Goal: Task Accomplishment & Management: Use online tool/utility

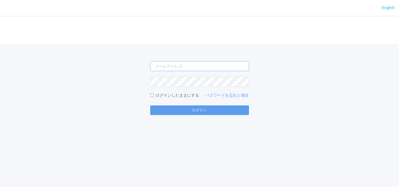
click at [204, 69] on input "email" at bounding box center [199, 66] width 99 height 10
type input "[EMAIL_ADDRESS][DOMAIN_NAME]"
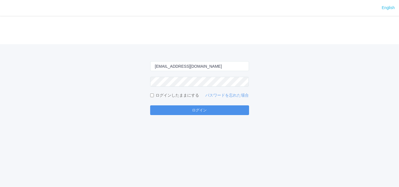
click at [169, 110] on button "ログイン" at bounding box center [199, 110] width 99 height 10
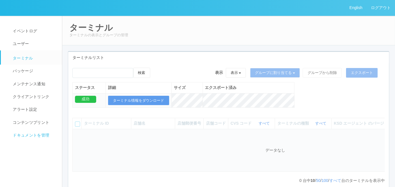
click at [24, 134] on span "ドキュメントを管理" at bounding box center [30, 135] width 38 height 5
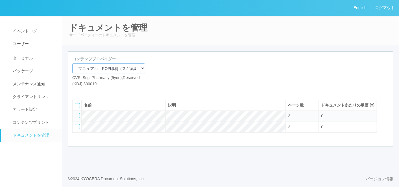
click at [109, 68] on select "マニュアル・POP印刷（スギ薬局） マニュアル・POP印刷（DY） マニュアル・POP印刷（共通） マニュアル・POP印刷（セコマ） マニュアル・POP印刷（…" at bounding box center [108, 68] width 73 height 10
select select "92e33cfa-a397-43d0-aeaa-8a96cbdf4d79"
click at [72, 63] on select "マニュアル・POP印刷（スギ薬局） マニュアル・POP印刷（DY） マニュアル・POP印刷（共通） マニュアル・POP印刷（セコマ） マニュアル・POP印刷（…" at bounding box center [108, 68] width 73 height 10
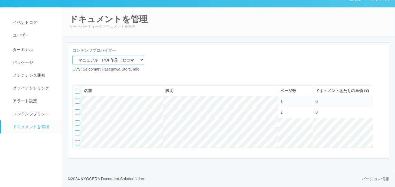
scroll to position [26, 0]
click at [77, 77] on icon at bounding box center [77, 77] width 0 height 0
select select "A4"
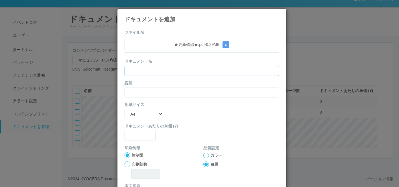
click at [144, 66] on input "text" at bounding box center [202, 71] width 155 height 10
paste input "★更新確認★"
type input "★更新確認★"
click at [139, 94] on input "text" at bounding box center [202, 92] width 155 height 10
paste input "★更新確認★"
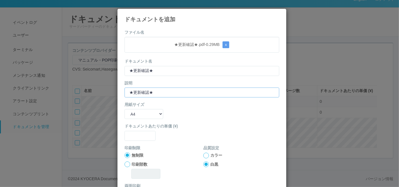
type input "★更新確認★"
click at [137, 114] on select "B5 A4 B4 A3" at bounding box center [144, 114] width 39 height 10
click at [189, 113] on div "用紙サイズ B5 A4 B4 A3" at bounding box center [202, 109] width 155 height 17
click at [146, 135] on input "text" at bounding box center [140, 136] width 31 height 10
type input "0"
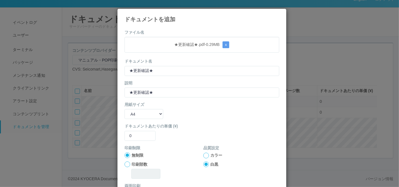
click at [204, 155] on div at bounding box center [207, 155] width 6 height 6
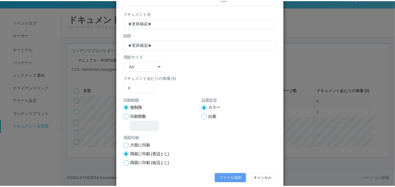
scroll to position [56, 0]
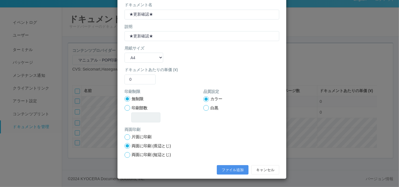
click at [231, 170] on button "ファイル追加" at bounding box center [233, 170] width 32 height 10
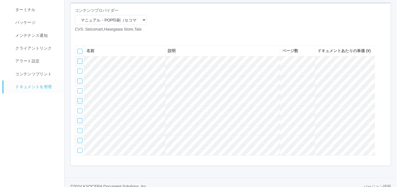
scroll to position [49, 0]
click at [77, 36] on icon at bounding box center [77, 36] width 0 height 0
select select "A4"
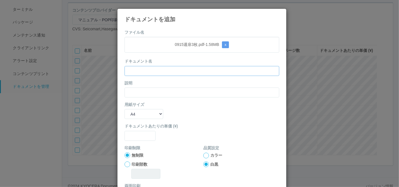
click at [181, 69] on input "text" at bounding box center [202, 71] width 155 height 10
paste input "0915週扉3枚"
type input "0915週扉3枚"
click at [144, 88] on input "text" at bounding box center [202, 92] width 155 height 10
paste input "0915週扉3枚"
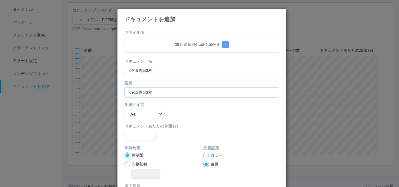
type input "0915週扉3枚"
click at [151, 112] on select "B5 A4 B4 A3" at bounding box center [144, 114] width 39 height 10
select select "A3"
click at [125, 109] on select "B5 A4 B4 A3" at bounding box center [144, 114] width 39 height 10
click at [133, 137] on input "text" at bounding box center [140, 136] width 31 height 10
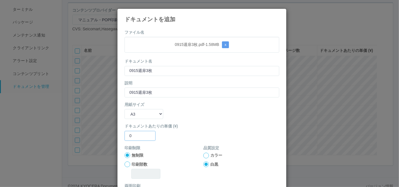
type input "0"
click at [204, 153] on div at bounding box center [207, 155] width 6 height 6
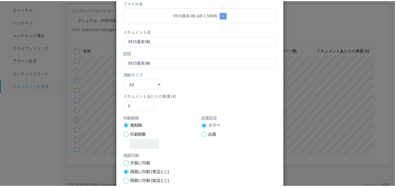
scroll to position [56, 0]
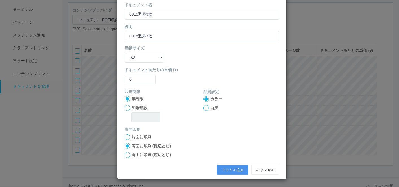
click at [221, 166] on button "ファイル追加" at bounding box center [233, 170] width 32 height 10
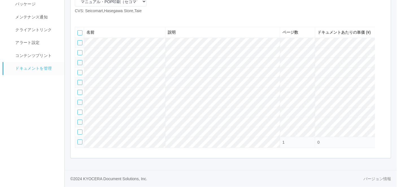
scroll to position [60, 0]
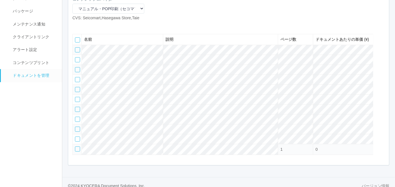
click at [77, 25] on icon at bounding box center [77, 25] width 0 height 0
select select "A4"
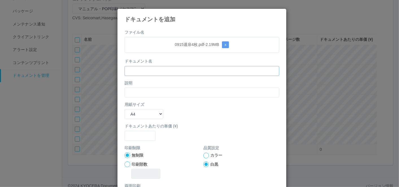
click at [148, 69] on input "text" at bounding box center [202, 71] width 155 height 10
paste input "0915週扉4枚"
type input "0915週扉4枚"
click at [142, 93] on input "text" at bounding box center [202, 92] width 155 height 10
paste input "0915週扉4枚"
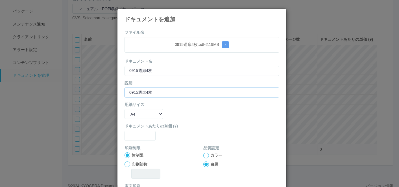
type input "0915週扉4枚"
click at [136, 112] on select "B5 A4 B4 A3" at bounding box center [144, 114] width 39 height 10
select select "A3"
click at [125, 109] on select "B5 A4 B4 A3" at bounding box center [144, 114] width 39 height 10
click at [136, 135] on input "text" at bounding box center [140, 136] width 31 height 10
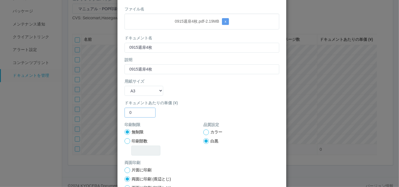
scroll to position [31, 0]
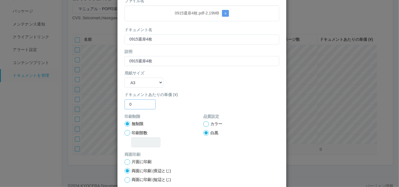
type input "0"
click at [204, 125] on div at bounding box center [207, 124] width 6 height 6
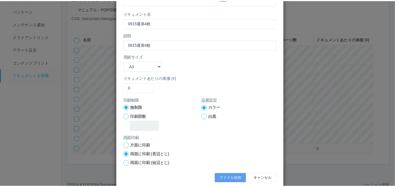
scroll to position [56, 0]
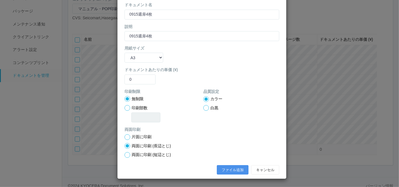
click at [228, 168] on button "ファイル追加" at bounding box center [233, 170] width 32 height 10
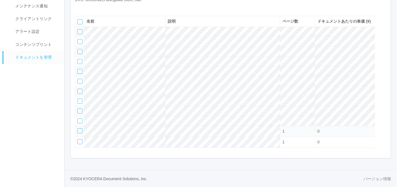
scroll to position [70, 0]
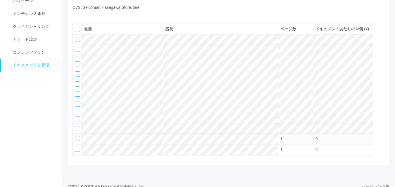
click at [77, 15] on icon at bounding box center [77, 15] width 0 height 0
select select "A4"
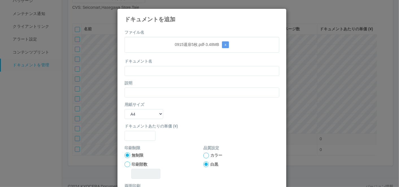
click at [163, 52] on form "ファイル名 0915週扉5枚.pdf - 3.48 MB x ドキュメント名 説明 用紙サイズ B5 A4 B4 A3 ドキュメントあたりの単価 (¥) 印刷…" at bounding box center [202, 131] width 155 height 204
click at [157, 70] on input "text" at bounding box center [202, 71] width 155 height 10
paste input "0915週扉5枚"
type input "0915週扉5枚"
click at [136, 90] on input "text" at bounding box center [202, 92] width 155 height 10
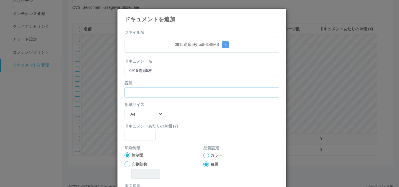
paste input "0915週扉5枚"
type input "0915週扉5枚"
drag, startPoint x: 131, startPoint y: 113, endPoint x: 132, endPoint y: 119, distance: 6.0
click at [131, 113] on select "B5 A4 B4 A3" at bounding box center [144, 114] width 39 height 10
select select "A3"
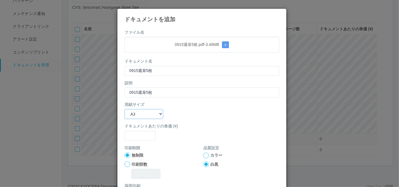
click at [125, 109] on select "B5 A4 B4 A3" at bounding box center [144, 114] width 39 height 10
click at [131, 136] on input "text" at bounding box center [140, 136] width 31 height 10
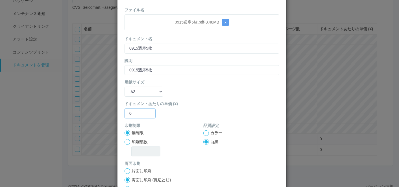
scroll to position [31, 0]
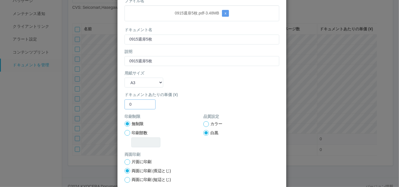
type input "0"
click at [204, 122] on div at bounding box center [207, 124] width 6 height 6
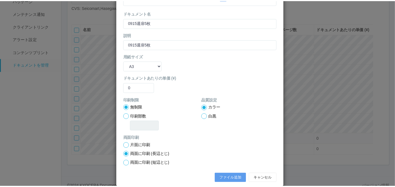
scroll to position [56, 0]
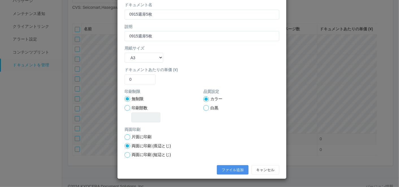
click at [235, 167] on button "ファイル追加" at bounding box center [233, 170] width 32 height 10
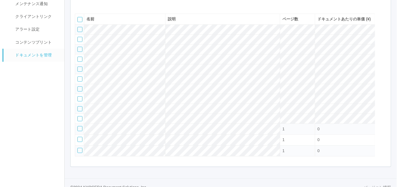
scroll to position [70, 0]
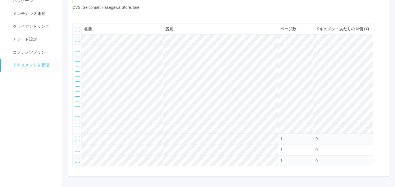
click at [77, 15] on icon at bounding box center [77, 15] width 0 height 0
select select "A4"
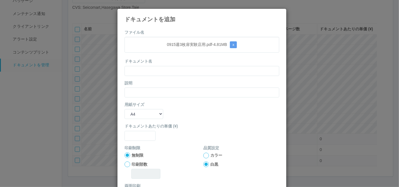
drag, startPoint x: 183, startPoint y: 51, endPoint x: 180, endPoint y: 57, distance: 6.2
click at [183, 51] on div "0915週3枚扉実験店用.pdf - 4.81 MB x" at bounding box center [202, 45] width 155 height 16
click at [171, 73] on input "text" at bounding box center [202, 71] width 155 height 10
paste input "0915週3枚扉実験店用"
type input "0915週3枚扉実験店用"
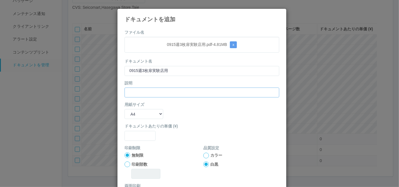
click at [153, 90] on input "text" at bounding box center [202, 92] width 155 height 10
paste input "0915週3枚扉実験店用"
type input "0915週3枚扉実験店用"
click at [139, 112] on select "B5 A4 B4 A3" at bounding box center [144, 114] width 39 height 10
select select "A3"
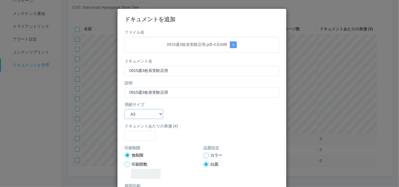
click at [125, 109] on select "B5 A4 B4 A3" at bounding box center [144, 114] width 39 height 10
click at [137, 143] on form "ファイル名 0915週3枚扉実験店用.pdf - 4.81 MB x ドキュメント名 0915週3枚扉実験店用 説明 0915週3枚扉実験店用 用紙サイズ B…" at bounding box center [202, 131] width 155 height 204
click at [137, 133] on input "text" at bounding box center [140, 136] width 31 height 10
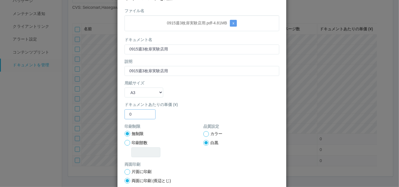
scroll to position [31, 0]
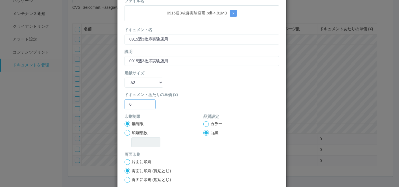
type input "0"
click at [204, 124] on div at bounding box center [207, 124] width 6 height 6
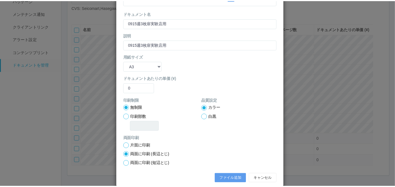
scroll to position [56, 0]
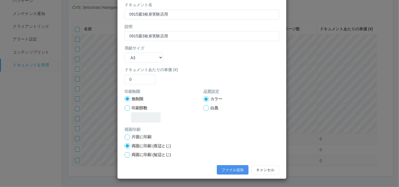
click at [226, 169] on button "ファイル追加" at bounding box center [233, 170] width 32 height 10
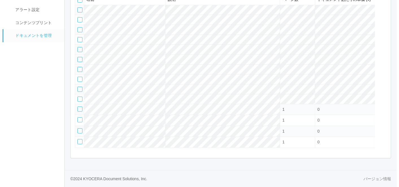
scroll to position [92, 0]
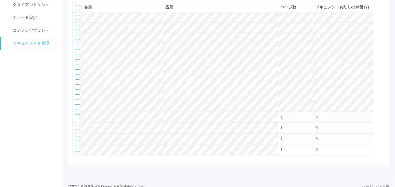
select select "A4"
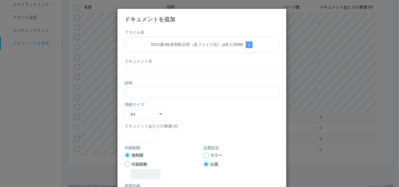
drag, startPoint x: 167, startPoint y: 53, endPoint x: 164, endPoint y: 57, distance: 5.3
click at [167, 53] on form "ファイル名 0915週4枚扉実験店用（多フェイス化）.pdf - 2.26 MB x ドキュメント名 説明 用紙サイズ B5 A4 B4 A3 ドキュメントあ…" at bounding box center [202, 131] width 155 height 204
click at [158, 74] on input "text" at bounding box center [202, 71] width 155 height 10
paste input "0915週4枚扉実験店用（多フェイス化）"
type input "0915週4枚扉実験店用（多フェイス化）"
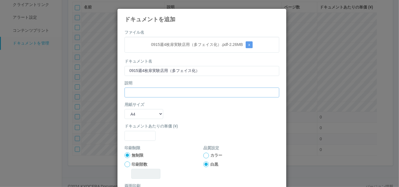
click at [134, 90] on input "text" at bounding box center [202, 92] width 155 height 10
paste input "0915週4枚扉実験店用（多フェイス化）"
type input "0915週4枚扉実験店用（多フェイス化）"
click at [128, 114] on select "B5 A4 B4 A3" at bounding box center [144, 114] width 39 height 10
select select "A3"
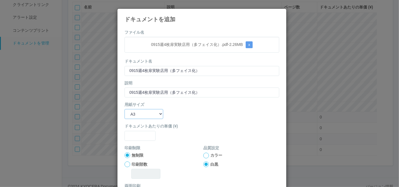
click at [125, 109] on select "B5 A4 B4 A3" at bounding box center [144, 114] width 39 height 10
click at [139, 134] on input "text" at bounding box center [140, 136] width 31 height 10
type input "0"
click at [204, 153] on div at bounding box center [207, 155] width 6 height 6
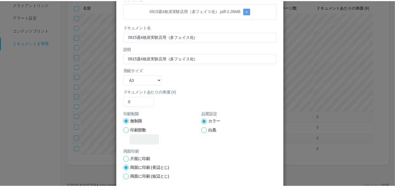
scroll to position [56, 0]
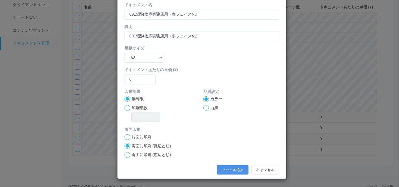
click at [232, 165] on button "ファイル追加" at bounding box center [233, 170] width 32 height 10
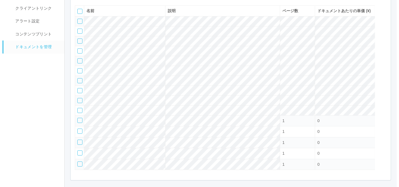
scroll to position [60, 0]
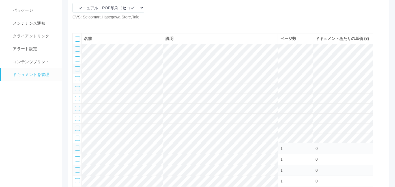
click at [77, 25] on icon at bounding box center [77, 25] width 0 height 0
select select "A4"
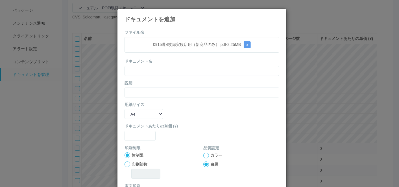
click at [176, 51] on div "0915週4枚扉実験店用（新商品のみ）.pdf - 2.25 MB x" at bounding box center [202, 45] width 155 height 16
click at [175, 66] on input "text" at bounding box center [202, 71] width 155 height 10
paste input "0915週4枚扉実験店用（新商品のみ）"
type input "0915週4枚扉実験店用（新商品のみ）"
click at [147, 93] on input "text" at bounding box center [202, 92] width 155 height 10
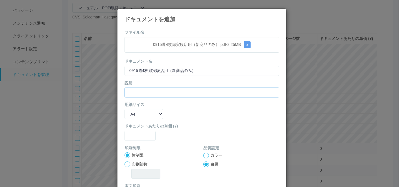
paste input "0915週4枚扉実験店用（新商品のみ）"
type input "0915週4枚扉実験店用（新商品のみ）"
click at [141, 111] on select "B5 A4 B4 A3" at bounding box center [144, 114] width 39 height 10
select select "A3"
click at [125, 109] on select "B5 A4 B4 A3" at bounding box center [144, 114] width 39 height 10
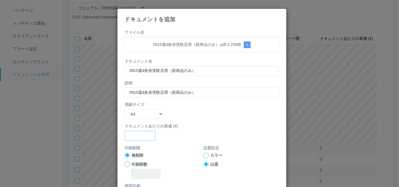
click at [137, 136] on input "text" at bounding box center [140, 136] width 31 height 10
type input "0"
click at [204, 154] on div at bounding box center [207, 155] width 6 height 6
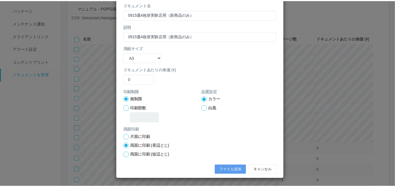
scroll to position [56, 0]
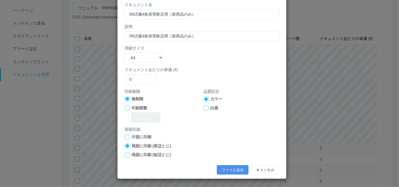
click at [222, 169] on button "ファイル追加" at bounding box center [233, 170] width 32 height 10
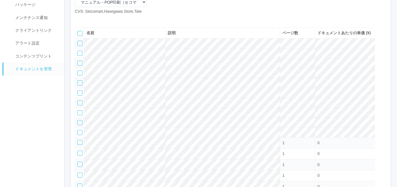
scroll to position [60, 0]
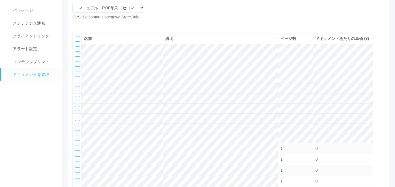
click at [77, 25] on icon at bounding box center [77, 25] width 0 height 0
select select "A4"
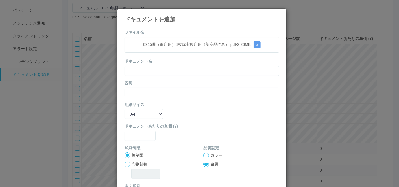
click at [181, 49] on div "0915週（個店用）4枚扉実験店用（新商品のみ）.pdf - 2.26 MB x" at bounding box center [202, 45] width 155 height 16
click at [172, 68] on input "text" at bounding box center [202, 71] width 155 height 10
paste input "0915週（個店用）4枚扉実験店用（新商品のみ）"
type input "0915週（個店用）4枚扉実験店用（新商品のみ）"
click at [142, 90] on input "text" at bounding box center [202, 92] width 155 height 10
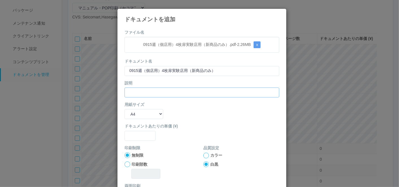
paste input "0915週（個店用）4枚扉実験店用（新商品のみ）"
type input "0915週（個店用）4枚扉実験店用（新商品のみ）"
click at [139, 113] on select "B5 A4 B4 A3" at bounding box center [144, 114] width 39 height 10
select select "A3"
click at [125, 109] on select "B5 A4 B4 A3" at bounding box center [144, 114] width 39 height 10
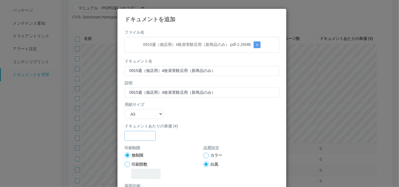
click at [135, 132] on input "text" at bounding box center [140, 136] width 31 height 10
type input "0"
click at [204, 154] on div at bounding box center [207, 155] width 6 height 6
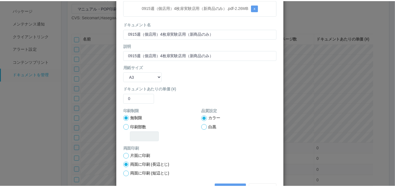
scroll to position [56, 0]
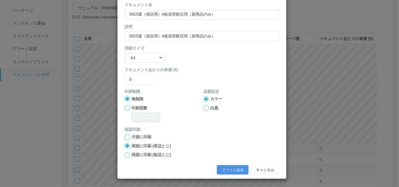
click at [228, 168] on button "ファイル追加" at bounding box center [233, 170] width 32 height 10
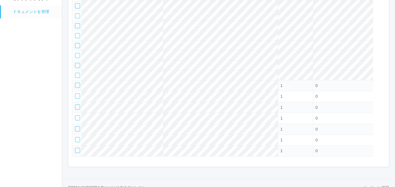
scroll to position [29, 0]
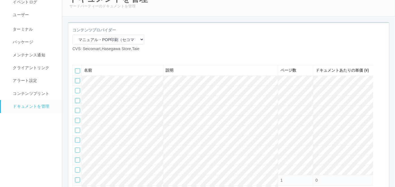
click at [85, 56] on icon at bounding box center [85, 56] width 0 height 0
click at [205, 35] on div "コンテンツプロバイダー マニュアル・POP印刷（スギ薬局） マニュアル・POP印刷（DY） マニュアル・POP印刷（共通） マニュアル・POP印刷（セコマ） …" at bounding box center [228, 41] width 321 height 29
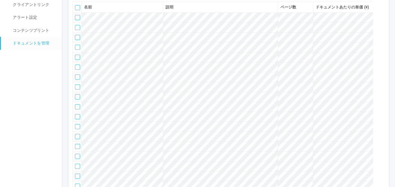
scroll to position [15, 0]
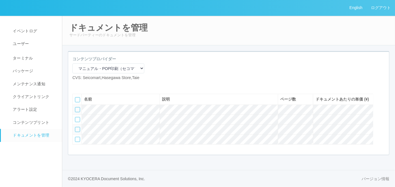
click at [77, 85] on icon at bounding box center [77, 85] width 0 height 0
select select "A4"
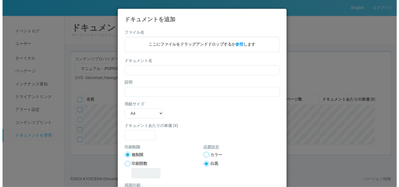
scroll to position [9, 0]
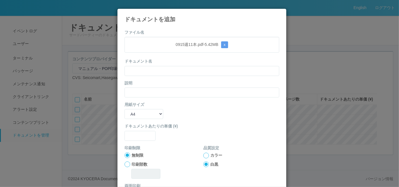
click at [169, 51] on div "0915週11本.pdf - 5.42 MB x" at bounding box center [202, 45] width 155 height 16
click at [159, 69] on input "text" at bounding box center [202, 71] width 155 height 10
paste input "0915週11本"
type input "0915週11本"
click at [131, 93] on input "text" at bounding box center [202, 92] width 155 height 10
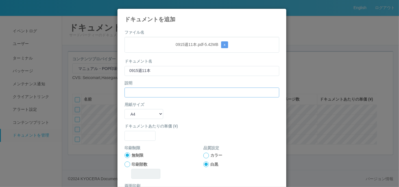
paste input "0915週11本"
type input "0915週11本"
drag, startPoint x: 132, startPoint y: 114, endPoint x: 132, endPoint y: 118, distance: 3.4
click at [132, 114] on select "B5 A4 B4 A3" at bounding box center [144, 114] width 39 height 10
select select "A3"
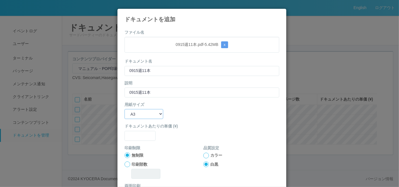
click at [125, 109] on select "B5 A4 B4 A3" at bounding box center [144, 114] width 39 height 10
click at [132, 136] on input "text" at bounding box center [140, 136] width 31 height 10
type input "0"
click at [204, 154] on div at bounding box center [207, 155] width 6 height 6
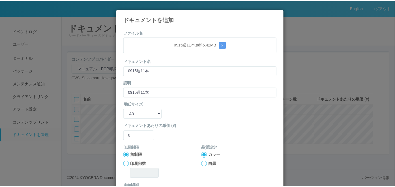
scroll to position [56, 0]
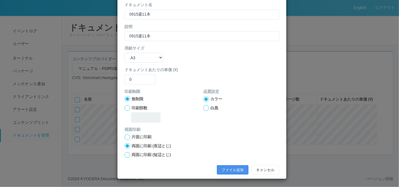
click at [218, 165] on button "ファイル追加" at bounding box center [233, 170] width 32 height 10
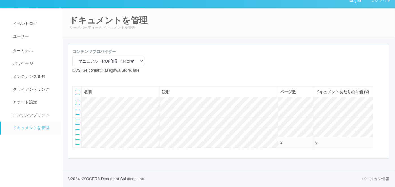
scroll to position [26, 0]
click at [77, 78] on icon at bounding box center [77, 78] width 0 height 0
select select "A4"
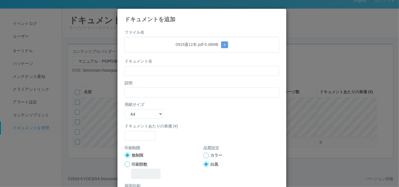
click at [166, 53] on form "ファイル名 0915週12本.pdf - 5.06 MB x ドキュメント名 説明 用紙サイズ B5 A4 B4 A3 ドキュメントあたりの単価 (¥) 印刷…" at bounding box center [202, 131] width 155 height 204
click at [154, 71] on input "text" at bounding box center [202, 71] width 155 height 10
paste input "0915週12本"
type input "0915週12本"
click at [135, 94] on input "text" at bounding box center [202, 92] width 155 height 10
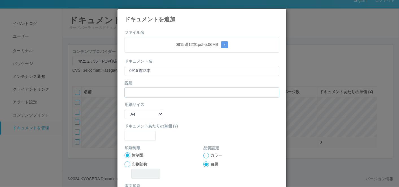
paste input "0915週12本"
type input "0915週12本"
click at [130, 117] on select "B5 A4 B4 A3" at bounding box center [144, 114] width 39 height 10
select select "A3"
click at [125, 109] on select "B5 A4 B4 A3" at bounding box center [144, 114] width 39 height 10
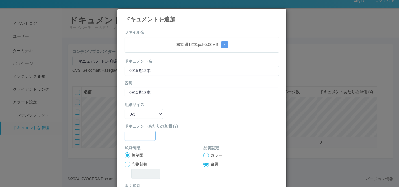
click at [132, 135] on input "text" at bounding box center [140, 136] width 31 height 10
type input "0"
click at [204, 154] on div at bounding box center [207, 155] width 6 height 6
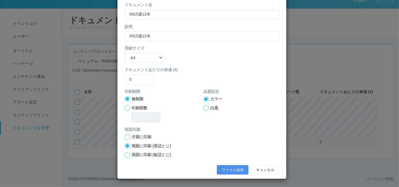
click at [219, 170] on button "ファイル追加" at bounding box center [233, 170] width 32 height 10
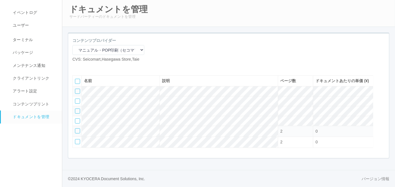
click at [77, 67] on icon at bounding box center [77, 67] width 0 height 0
select select "A4"
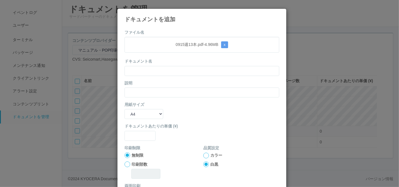
click at [158, 47] on p "0915週13本.pdf - 4.96 MB x" at bounding box center [202, 44] width 146 height 7
click at [152, 72] on input "text" at bounding box center [202, 71] width 155 height 10
paste input "0915週13本"
type input "0915週13本"
click at [141, 94] on input "text" at bounding box center [202, 92] width 155 height 10
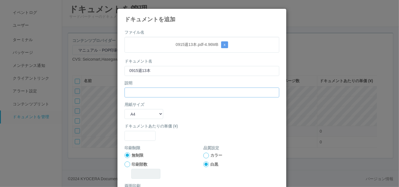
paste input "0915週13本"
type input "0915週13本"
click at [138, 114] on select "B5 A4 B4 A3" at bounding box center [144, 114] width 39 height 10
select select "A3"
click at [125, 109] on select "B5 A4 B4 A3" at bounding box center [144, 114] width 39 height 10
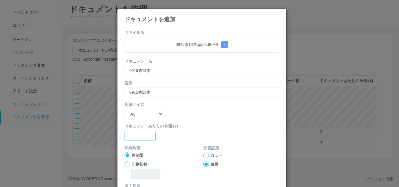
click at [129, 137] on input "text" at bounding box center [140, 136] width 31 height 10
type input "0"
click at [204, 154] on div at bounding box center [207, 155] width 6 height 6
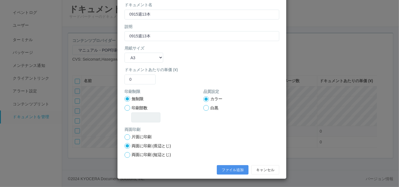
click at [223, 166] on button "ファイル追加" at bounding box center [233, 170] width 32 height 10
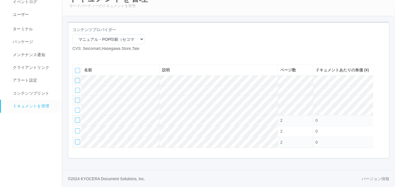
click at [77, 56] on icon at bounding box center [77, 56] width 0 height 0
select select "A4"
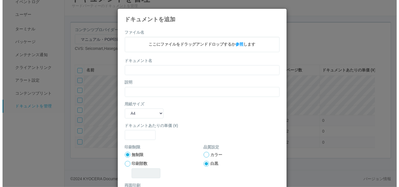
scroll to position [42, 0]
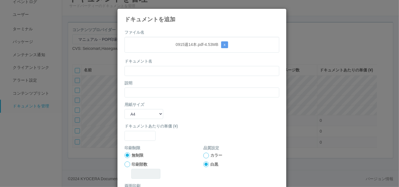
drag, startPoint x: 166, startPoint y: 30, endPoint x: 164, endPoint y: 47, distance: 16.6
click at [167, 31] on form "ファイル名 0915週14本.pdf - 4.53 MB x ドキュメント名 説明 用紙サイズ B5 A4 B4 A3 ドキュメントあたりの単価 (¥) 印刷…" at bounding box center [202, 131] width 155 height 204
click at [152, 67] on input "text" at bounding box center [202, 71] width 155 height 10
paste input "0915週14本"
type input "0915週14本"
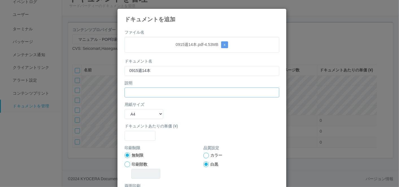
click at [142, 90] on input "text" at bounding box center [202, 92] width 155 height 10
paste input "0915週14本"
type input "0915週14本"
click at [133, 112] on select "B5 A4 B4 A3" at bounding box center [144, 114] width 39 height 10
select select "A3"
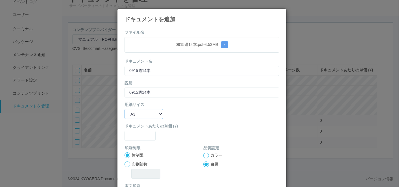
click at [125, 109] on select "B5 A4 B4 A3" at bounding box center [144, 114] width 39 height 10
click at [131, 135] on input "text" at bounding box center [140, 136] width 31 height 10
type input "0"
click at [204, 153] on div at bounding box center [207, 155] width 6 height 6
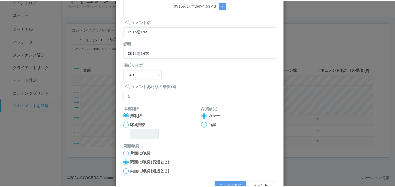
scroll to position [56, 0]
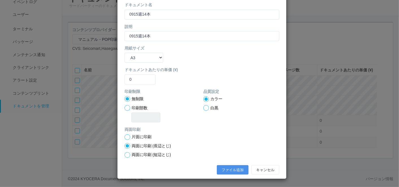
click at [224, 169] on button "ファイル追加" at bounding box center [233, 170] width 32 height 10
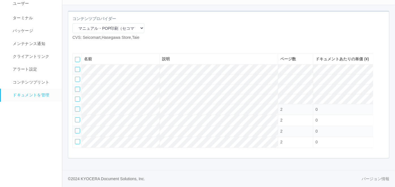
scroll to position [59, 0]
click at [85, 45] on icon at bounding box center [85, 45] width 0 height 0
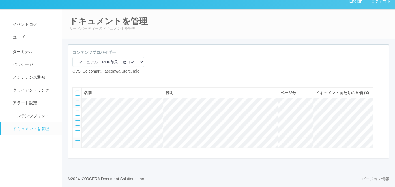
scroll to position [26, 0]
click at [77, 79] on icon at bounding box center [77, 79] width 0 height 0
select select "A4"
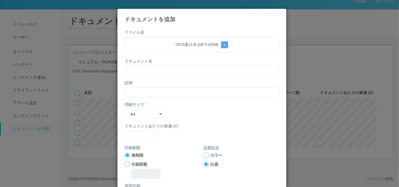
click at [152, 28] on div "ファイル名 0915週11本.pdf - 5.42 MB x ドキュメント名 説明 用紙サイズ B5 A4 B4 A3 ドキュメントあたりの単価 (¥) 印刷…" at bounding box center [202, 129] width 169 height 209
click at [154, 75] on input "text" at bounding box center [202, 71] width 155 height 10
paste input "0915週11本"
type input "0915週11本"
click at [142, 97] on form "ファイル名 0915週11本.pdf - 5.42 MB x ドキュメント名 0915週11本 説明 用紙サイズ B5 A4 B4 A3 ドキュメントあたりの…" at bounding box center [202, 131] width 155 height 204
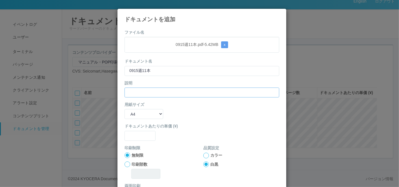
click at [141, 94] on input "text" at bounding box center [202, 92] width 155 height 10
paste input "0915週11本"
type input "0915週11本"
click at [142, 113] on select "B5 A4 B4 A3" at bounding box center [144, 114] width 39 height 10
select select "A3"
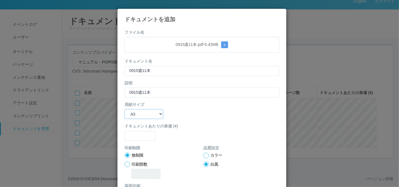
click at [125, 109] on select "B5 A4 B4 A3" at bounding box center [144, 114] width 39 height 10
click at [137, 136] on input "text" at bounding box center [140, 136] width 31 height 10
type input "0"
click at [204, 157] on div "カラー" at bounding box center [242, 155] width 76 height 6
click at [204, 155] on div at bounding box center [207, 155] width 6 height 6
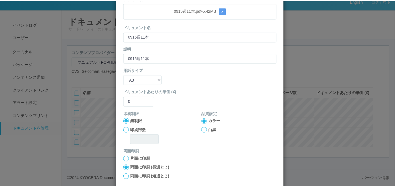
scroll to position [56, 0]
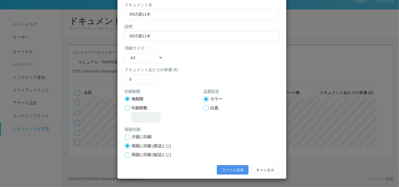
click at [227, 169] on button "ファイル追加" at bounding box center [233, 170] width 32 height 10
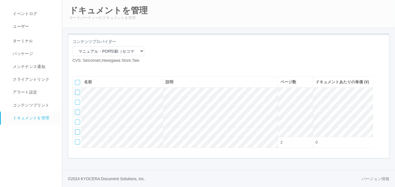
click at [77, 68] on icon at bounding box center [77, 68] width 0 height 0
select select "A4"
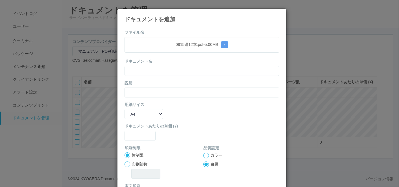
click at [154, 30] on form "ファイル名 0915週12本.pdf - 5.00 MB x ドキュメント名 説明 用紙サイズ B5 A4 B4 A3 ドキュメントあたりの単価 (¥) 印刷…" at bounding box center [202, 131] width 155 height 204
click at [146, 71] on input "text" at bounding box center [202, 71] width 155 height 10
paste input "0915週12本"
type input "0915週12本"
click at [134, 88] on input "text" at bounding box center [202, 92] width 155 height 10
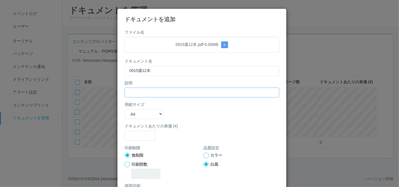
paste input "0915週12本"
type input "0915週12本"
click at [144, 109] on select "B5 A4 B4 A3" at bounding box center [144, 114] width 39 height 10
select select "A3"
click at [125, 109] on select "B5 A4 B4 A3" at bounding box center [144, 114] width 39 height 10
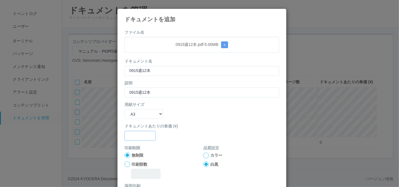
click at [137, 138] on input "text" at bounding box center [140, 136] width 31 height 10
type input "0"
click at [205, 156] on div at bounding box center [207, 155] width 6 height 6
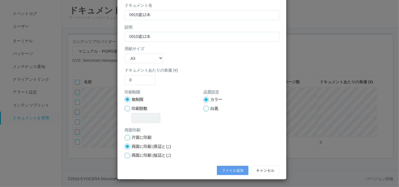
scroll to position [56, 0]
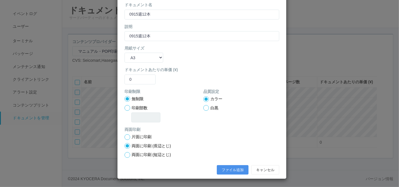
click at [224, 170] on button "ファイル追加" at bounding box center [233, 170] width 32 height 10
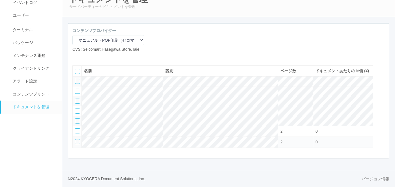
click at [77, 57] on icon at bounding box center [77, 57] width 0 height 0
select select "A4"
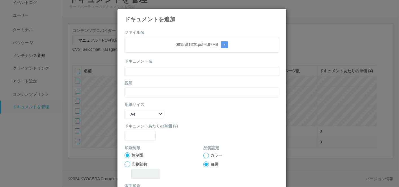
click at [167, 50] on div "0915週13本.pdf - 4.97 MB x" at bounding box center [202, 45] width 155 height 16
click at [158, 74] on input "text" at bounding box center [202, 71] width 155 height 10
paste input "0915週13本"
type input "0915週13本"
click at [133, 88] on input "text" at bounding box center [202, 92] width 155 height 10
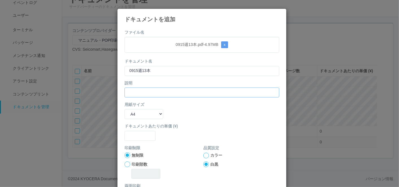
paste input "0915週13本"
type input "0915週13本"
click at [133, 115] on select "B5 A4 B4 A3" at bounding box center [144, 114] width 39 height 10
select select "A3"
click at [125, 109] on select "B5 A4 B4 A3" at bounding box center [144, 114] width 39 height 10
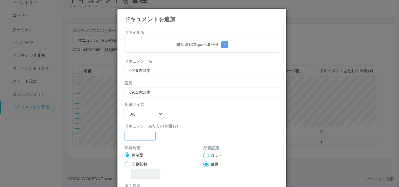
click at [133, 134] on input "text" at bounding box center [140, 136] width 31 height 10
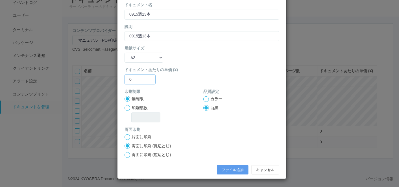
type input "0"
click at [206, 97] on div at bounding box center [207, 99] width 6 height 6
click at [225, 170] on button "ファイル追加" at bounding box center [233, 170] width 32 height 10
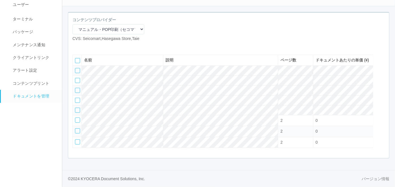
scroll to position [59, 0]
click at [77, 46] on icon at bounding box center [77, 46] width 0 height 0
select select "A4"
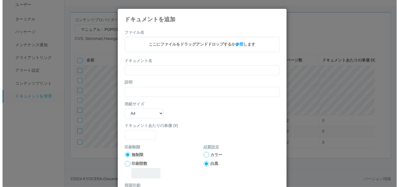
scroll to position [52, 0]
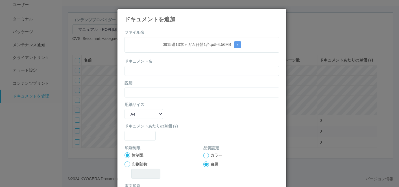
click at [153, 56] on form "ファイル名 0915週13本＋ガム什器1台.pdf - 4.56 MB x ドキュメント名 説明 用紙サイズ B5 A4 B4 A3 ドキュメントあたりの単価…" at bounding box center [202, 131] width 155 height 204
click at [152, 66] on input "text" at bounding box center [202, 71] width 155 height 10
paste input "0915週13本＋ガム什器1台"
type input "0915週13本＋ガム什器1台"
click at [139, 89] on input "text" at bounding box center [202, 92] width 155 height 10
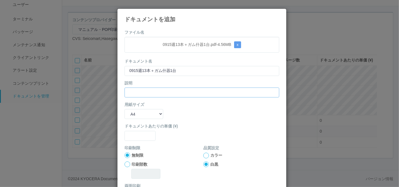
paste input "0915週13本＋ガム什器1台"
type input "0915週13本＋ガム什器1台"
click at [136, 111] on select "B5 A4 B4 A3" at bounding box center [144, 114] width 39 height 10
select select "A3"
click at [125, 109] on select "B5 A4 B4 A3" at bounding box center [144, 114] width 39 height 10
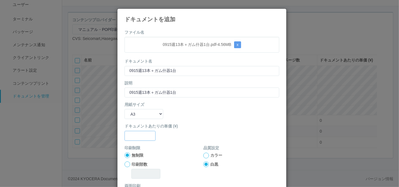
click at [135, 133] on input "text" at bounding box center [140, 136] width 31 height 10
type input "0"
click at [204, 155] on div at bounding box center [207, 155] width 6 height 6
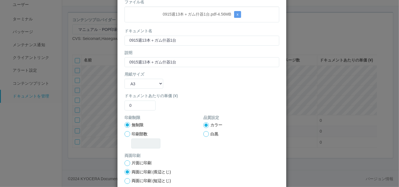
scroll to position [56, 0]
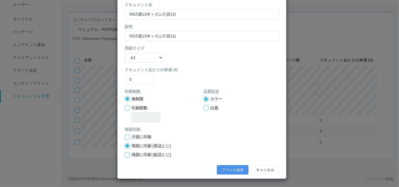
click at [227, 169] on button "ファイル追加" at bounding box center [233, 170] width 32 height 10
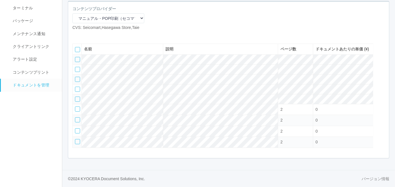
click at [77, 35] on icon at bounding box center [77, 35] width 0 height 0
select select "A4"
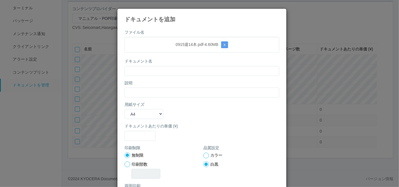
click at [174, 46] on p "0915週14本.pdf - 4.60 MB x" at bounding box center [202, 44] width 146 height 7
drag, startPoint x: 164, startPoint y: 70, endPoint x: 160, endPoint y: 73, distance: 5.1
click at [164, 70] on input "text" at bounding box center [202, 71] width 155 height 10
paste input "0915週14本"
type input "0915週14本"
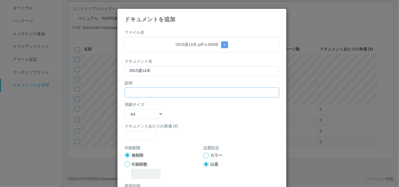
click at [139, 91] on input "text" at bounding box center [202, 92] width 155 height 10
paste input "0915週14本"
type input "0915週14本"
click at [134, 117] on select "B5 A4 B4 A3" at bounding box center [144, 114] width 39 height 10
select select "A3"
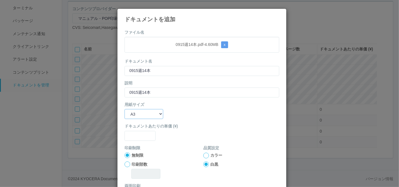
click at [125, 109] on select "B5 A4 B4 A3" at bounding box center [144, 114] width 39 height 10
click at [134, 137] on input "text" at bounding box center [140, 136] width 31 height 10
type input "0"
click at [204, 153] on div at bounding box center [207, 155] width 6 height 6
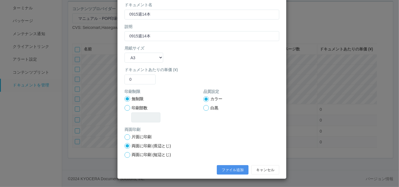
click at [223, 165] on button "ファイル追加" at bounding box center [233, 170] width 32 height 10
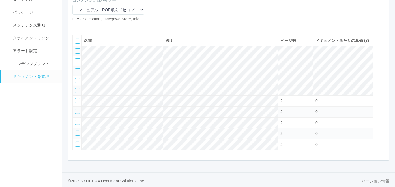
scroll to position [49, 0]
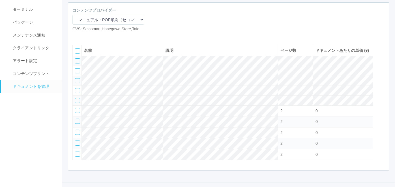
click at [85, 36] on icon at bounding box center [85, 36] width 0 height 0
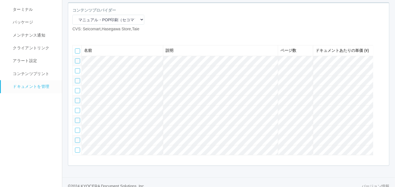
click at [85, 36] on icon at bounding box center [85, 36] width 0 height 0
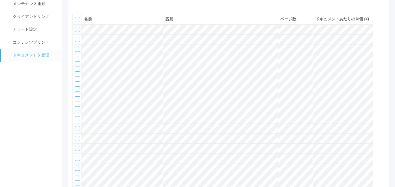
scroll to position [59, 0]
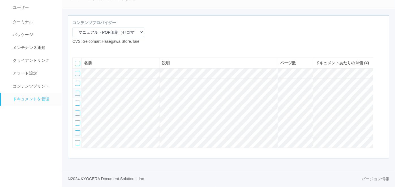
click at [85, 49] on icon at bounding box center [85, 49] width 0 height 0
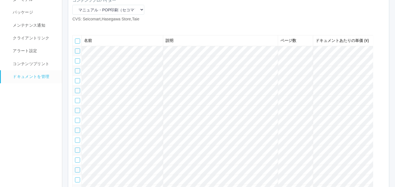
scroll to position [80, 0]
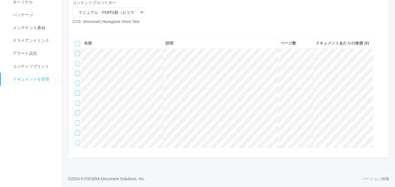
click at [85, 29] on icon at bounding box center [85, 29] width 0 height 0
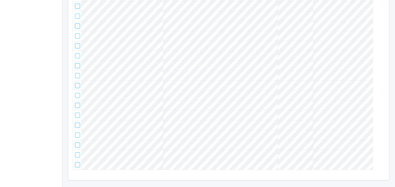
scroll to position [37, 0]
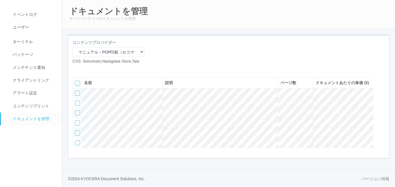
click at [77, 69] on icon at bounding box center [77, 69] width 0 height 0
select select "A4"
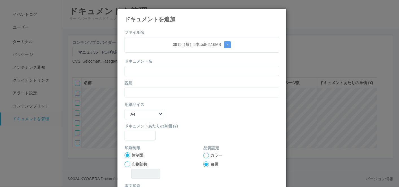
click at [169, 31] on form "ファイル名 0915（麺）5本.pdf - 2.16 MB x ドキュメント名 説明 用紙サイズ B5 A4 B4 A3 ドキュメントあたりの単価 (¥) 印…" at bounding box center [202, 131] width 155 height 204
click at [155, 70] on input "text" at bounding box center [202, 71] width 155 height 10
paste input "0915（麺）5本"
type input "0915（麺）5本"
click at [137, 90] on input "text" at bounding box center [202, 92] width 155 height 10
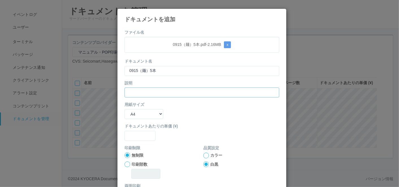
paste input "0915（麺）5本"
type input "0915（麺）5本"
drag, startPoint x: 136, startPoint y: 112, endPoint x: 136, endPoint y: 118, distance: 5.4
click at [136, 112] on select "B5 A4 B4 A3" at bounding box center [144, 114] width 39 height 10
select select "A3"
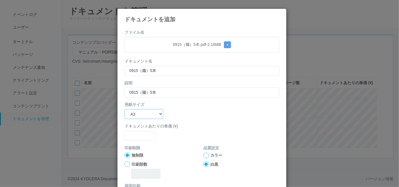
click at [125, 109] on select "B5 A4 B4 A3" at bounding box center [144, 114] width 39 height 10
click at [135, 133] on input "text" at bounding box center [140, 136] width 31 height 10
type input "0"
click at [205, 153] on div at bounding box center [207, 155] width 6 height 6
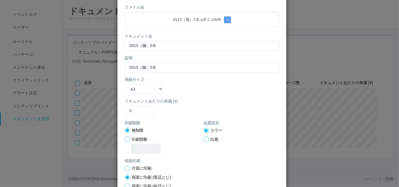
scroll to position [56, 0]
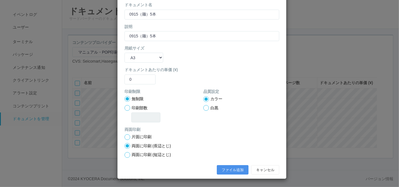
click at [229, 165] on button "ファイル追加" at bounding box center [233, 170] width 32 height 10
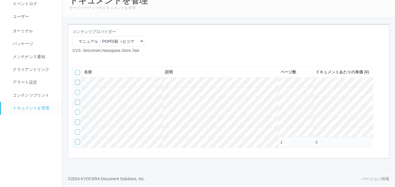
click at [77, 58] on icon at bounding box center [77, 58] width 0 height 0
select select "A4"
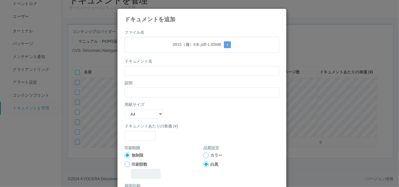
drag, startPoint x: 166, startPoint y: 48, endPoint x: 165, endPoint y: 59, distance: 10.6
click at [166, 48] on div "0915（麺）6本.pdf - 1.85 MB x" at bounding box center [202, 45] width 155 height 16
click at [163, 73] on input "text" at bounding box center [202, 71] width 155 height 10
paste input "0915（麺）6本"
type input "0915（麺）6本"
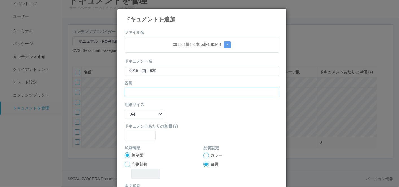
click at [138, 92] on input "text" at bounding box center [202, 92] width 155 height 10
paste input "0915（麺）6本"
type input "0915（麺）6本"
click at [136, 111] on select "B5 A4 B4 A3" at bounding box center [144, 114] width 39 height 10
select select "A3"
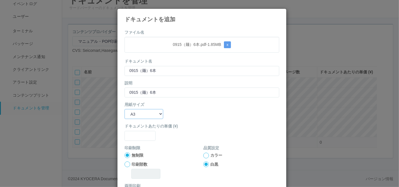
click at [125, 109] on select "B5 A4 B4 A3" at bounding box center [144, 114] width 39 height 10
click at [139, 134] on input "text" at bounding box center [140, 136] width 31 height 10
type input "0"
click at [206, 154] on div at bounding box center [207, 155] width 6 height 6
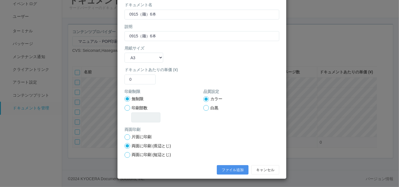
click at [220, 169] on button "ファイル追加" at bounding box center [233, 170] width 32 height 10
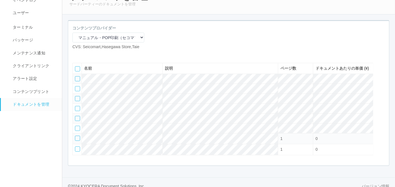
click at [77, 54] on icon at bounding box center [77, 54] width 0 height 0
select select "A4"
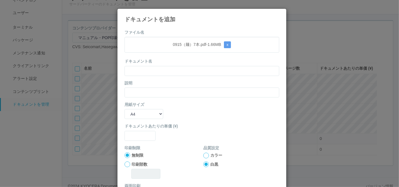
drag, startPoint x: 179, startPoint y: 37, endPoint x: 176, endPoint y: 42, distance: 5.4
click at [179, 37] on div "0915（麺）7本.pdf - 1.66 MB x" at bounding box center [202, 45] width 155 height 16
click at [163, 73] on input "text" at bounding box center [202, 71] width 155 height 10
paste input "0915（麺）7本"
type input "0915（麺）7本"
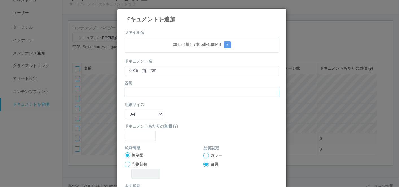
click at [139, 89] on input "text" at bounding box center [202, 92] width 155 height 10
paste input "0915（麺）7本"
type input "0915（麺）7本"
click at [135, 109] on select "B5 A4 B4 A3" at bounding box center [144, 114] width 39 height 10
select select "A3"
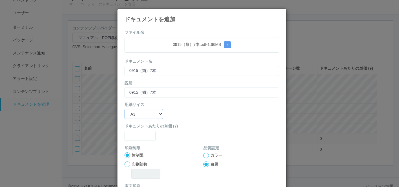
click at [125, 109] on select "B5 A4 B4 A3" at bounding box center [144, 114] width 39 height 10
click at [133, 136] on input "text" at bounding box center [140, 136] width 31 height 10
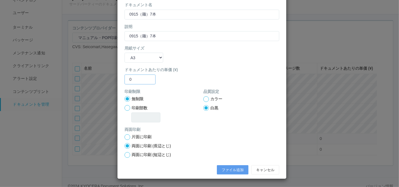
type input "0"
click at [204, 97] on div at bounding box center [207, 99] width 6 height 6
click at [219, 168] on button "ファイル追加" at bounding box center [233, 170] width 32 height 10
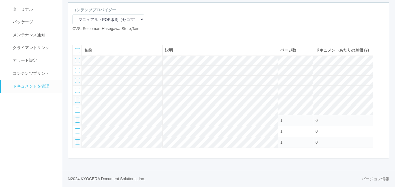
scroll to position [7, 0]
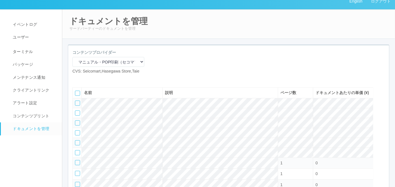
click at [85, 79] on icon at bounding box center [85, 79] width 0 height 0
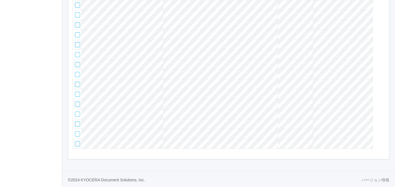
scroll to position [15, 0]
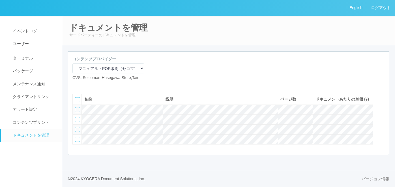
click at [77, 85] on icon at bounding box center [77, 85] width 0 height 0
select select "A4"
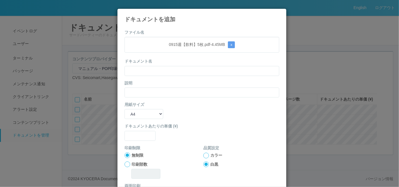
click at [163, 27] on div "ファイル名 0915週【飲料】5枚.pdf - 4.45 MB x ドキュメント名 説明 用紙サイズ B5 A4 B4 A3 ドキュメントあたりの単価 (¥)…" at bounding box center [202, 129] width 169 height 209
click at [162, 69] on input "text" at bounding box center [202, 71] width 155 height 10
paste input "0915週【飲料】5枚"
type input "0915週【飲料】5枚"
click at [133, 89] on input "text" at bounding box center [202, 92] width 155 height 10
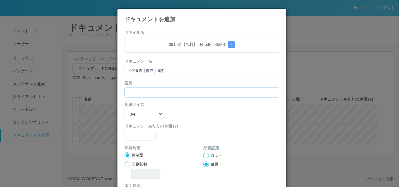
paste input "0915週【飲料】5枚"
type input "0915週【飲料】5枚"
click at [133, 116] on select "B5 A4 B4 A3" at bounding box center [144, 114] width 39 height 10
select select "A3"
click at [125, 109] on select "B5 A4 B4 A3" at bounding box center [144, 114] width 39 height 10
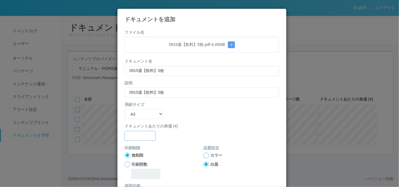
click at [135, 139] on input "text" at bounding box center [140, 136] width 31 height 10
type input "0"
click at [204, 155] on div at bounding box center [207, 155] width 6 height 6
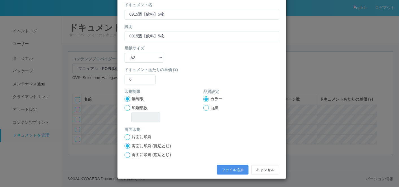
click at [230, 172] on button "ファイル追加" at bounding box center [233, 170] width 32 height 10
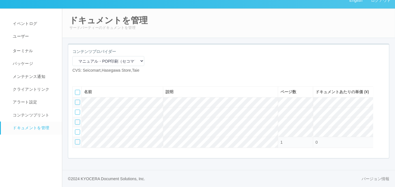
click at [77, 78] on icon at bounding box center [77, 78] width 0 height 0
select select "A4"
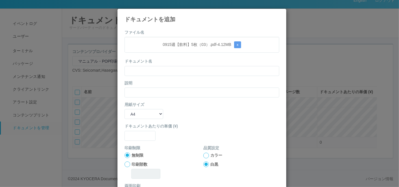
drag, startPoint x: 189, startPoint y: 55, endPoint x: 187, endPoint y: 58, distance: 3.5
click at [189, 55] on form "ファイル名 0915週【飲料】5枚（03）.pdf - 4.12 MB x ドキュメント名 説明 用紙サイズ B5 A4 B4 A3 ドキュメントあたりの単価…" at bounding box center [202, 131] width 155 height 204
click at [181, 72] on input "text" at bounding box center [202, 71] width 155 height 10
paste input "0915週【飲料】5枚（03）"
type input "0915週【飲料】5枚（03）"
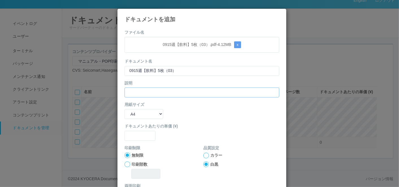
click at [148, 90] on input "text" at bounding box center [202, 92] width 155 height 10
paste input "0915週【飲料】5枚（03）"
type input "0915週【飲料】5枚（03）"
drag, startPoint x: 135, startPoint y: 115, endPoint x: 135, endPoint y: 118, distance: 3.7
click at [135, 115] on select "B5 A4 B4 A3" at bounding box center [144, 114] width 39 height 10
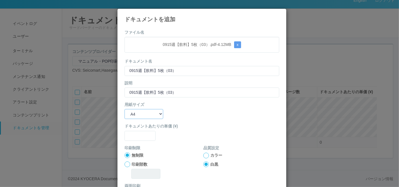
select select "A3"
click at [125, 109] on select "B5 A4 B4 A3" at bounding box center [144, 114] width 39 height 10
click at [133, 134] on input "text" at bounding box center [140, 136] width 31 height 10
type input "0"
click at [204, 156] on div at bounding box center [207, 155] width 6 height 6
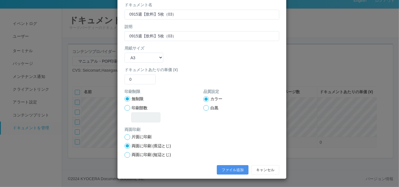
click at [218, 167] on button "ファイル追加" at bounding box center [233, 170] width 32 height 10
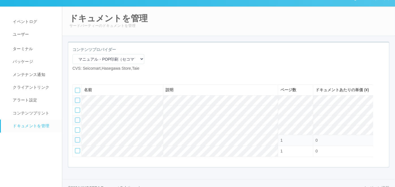
click at [77, 76] on icon at bounding box center [77, 76] width 0 height 0
select select "A4"
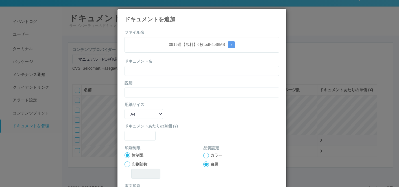
click at [166, 41] on p "0915週【飲料】6枚.pdf - 4.48 MB x" at bounding box center [202, 44] width 146 height 7
click at [162, 71] on input "text" at bounding box center [202, 71] width 155 height 10
paste input "0915週【飲料】6枚"
type input "0915週【飲料】6枚"
click at [138, 93] on input "text" at bounding box center [202, 92] width 155 height 10
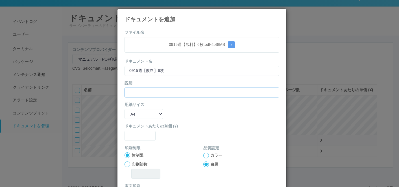
paste input "0915週【飲料】6枚"
type input "0915週【飲料】6枚"
drag, startPoint x: 135, startPoint y: 113, endPoint x: 136, endPoint y: 119, distance: 6.0
click at [135, 113] on select "B5 A4 B4 A3" at bounding box center [144, 114] width 39 height 10
select select "A3"
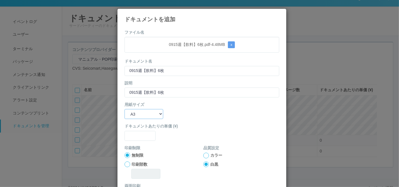
click at [125, 109] on select "B5 A4 B4 A3" at bounding box center [144, 114] width 39 height 10
click at [137, 134] on input "text" at bounding box center [140, 136] width 31 height 10
type input "0"
click at [205, 154] on div at bounding box center [207, 155] width 6 height 6
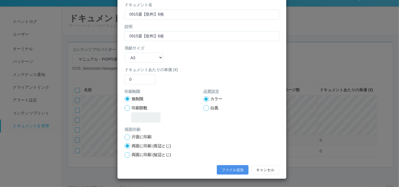
click at [221, 167] on button "ファイル追加" at bounding box center [233, 170] width 32 height 10
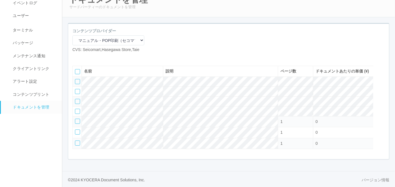
scroll to position [37, 0]
click at [85, 56] on icon at bounding box center [85, 56] width 0 height 0
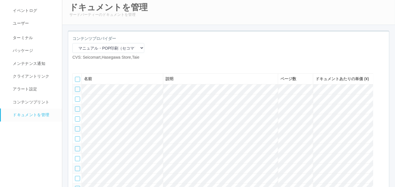
scroll to position [0, 0]
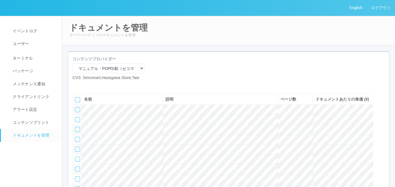
click at [85, 85] on icon at bounding box center [85, 85] width 0 height 0
